Goal: Book appointment/travel/reservation

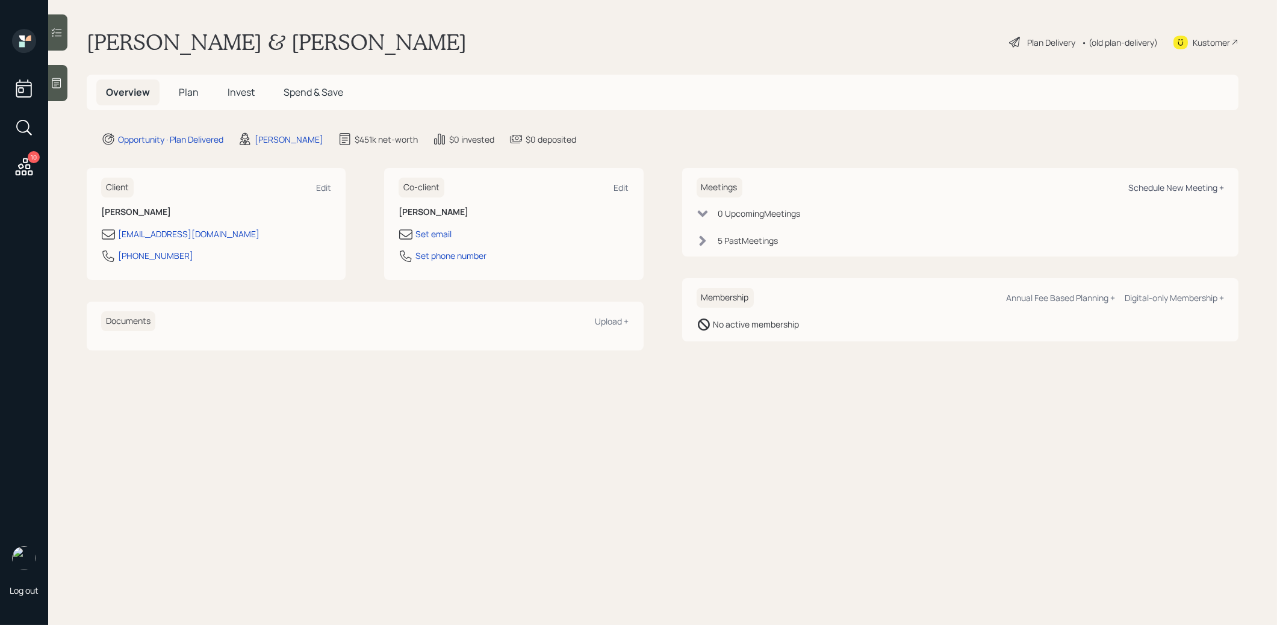
click at [1168, 188] on div "Schedule New Meeting +" at bounding box center [1176, 187] width 96 height 11
select select "8b79112e-3cfb-44f9-89e7-15267fe946c1"
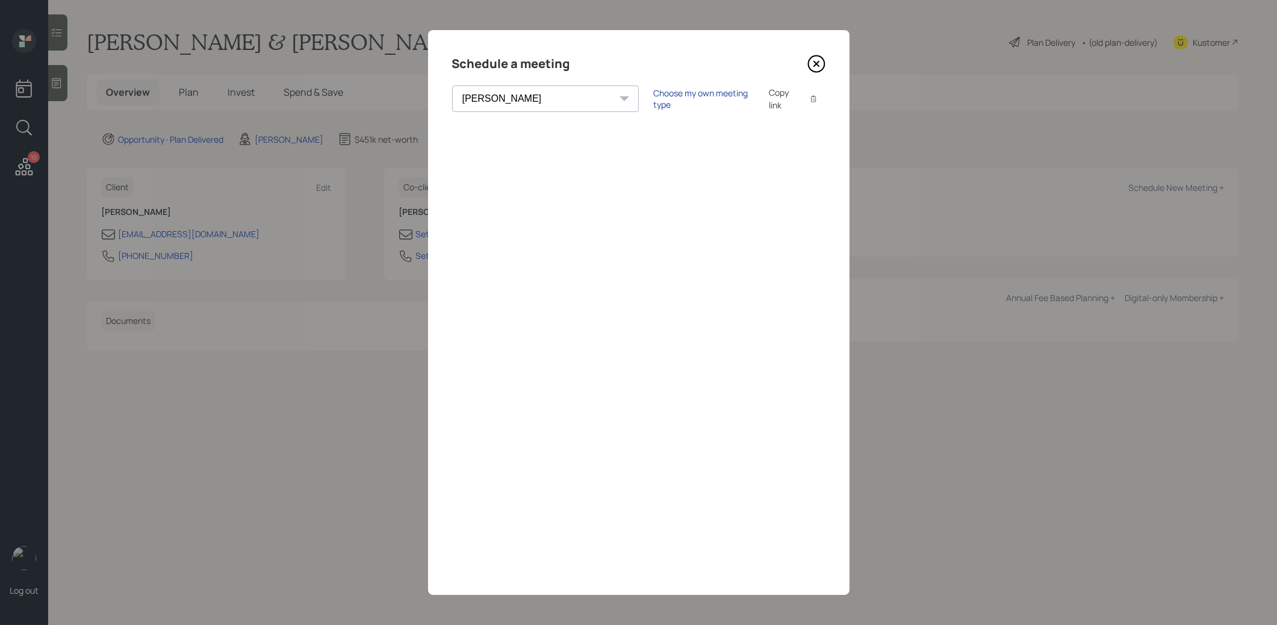
click at [653, 98] on div "Choose my own meeting type" at bounding box center [703, 98] width 101 height 23
click at [817, 58] on icon at bounding box center [817, 64] width 18 height 18
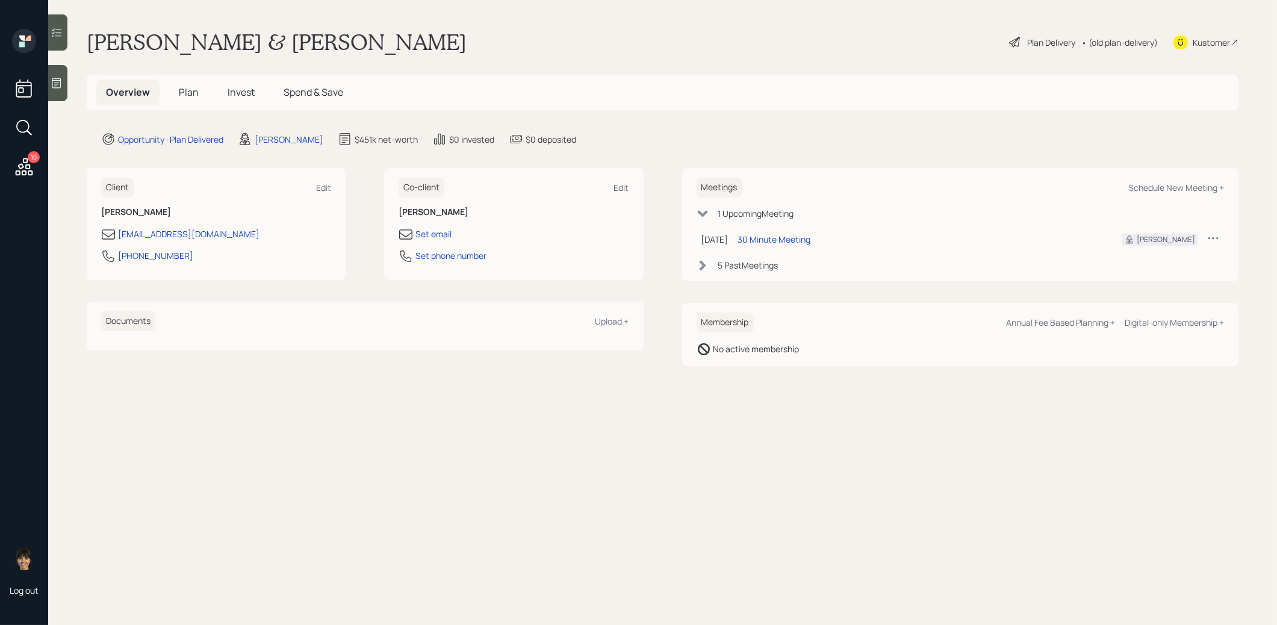
click at [185, 93] on span "Plan" at bounding box center [189, 92] width 20 height 13
